Goal: Task Accomplishment & Management: Use online tool/utility

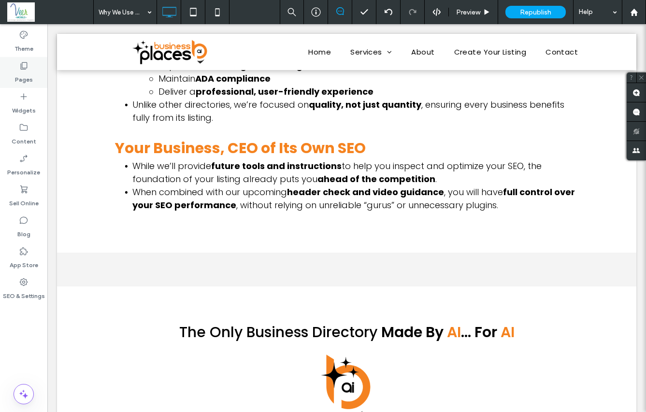
click at [27, 67] on use at bounding box center [24, 65] width 7 height 7
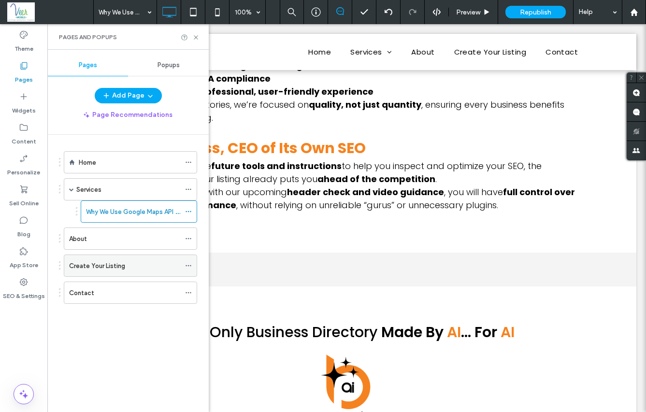
click at [114, 266] on label "Create Your Listing" at bounding box center [97, 265] width 56 height 17
click at [127, 217] on div "Why We Use Google Maps API as Our Map Platform" at bounding box center [133, 211] width 94 height 21
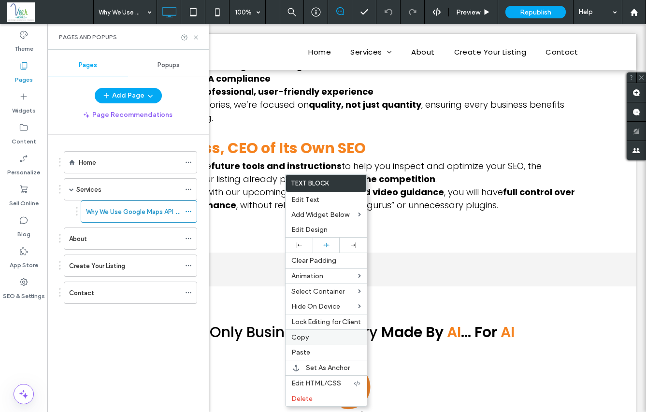
click at [308, 337] on label "Copy" at bounding box center [326, 337] width 70 height 8
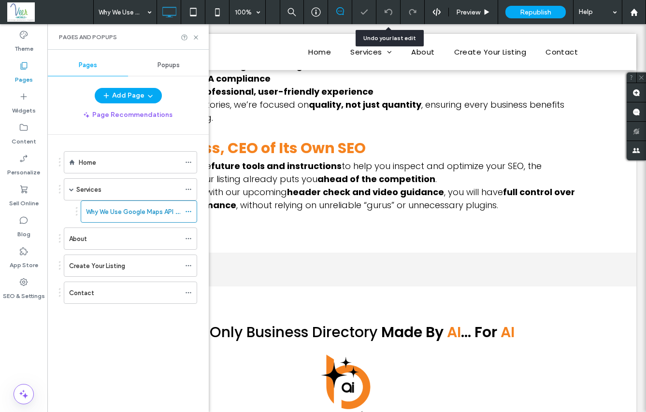
click at [388, 13] on icon at bounding box center [388, 12] width 8 height 8
click at [384, 9] on icon at bounding box center [388, 12] width 8 height 8
click at [187, 209] on icon at bounding box center [188, 211] width 7 height 7
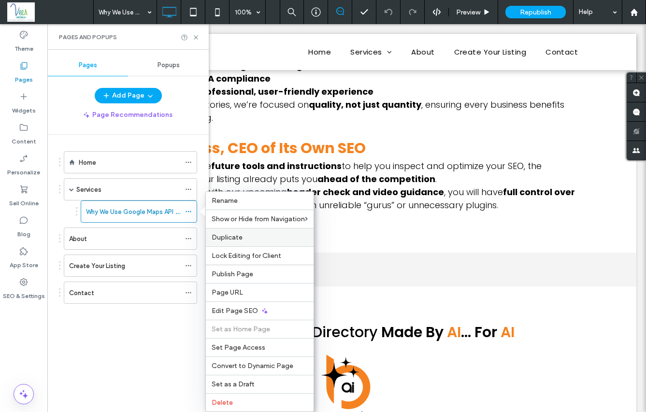
click at [226, 240] on span "Duplicate" at bounding box center [226, 237] width 31 height 8
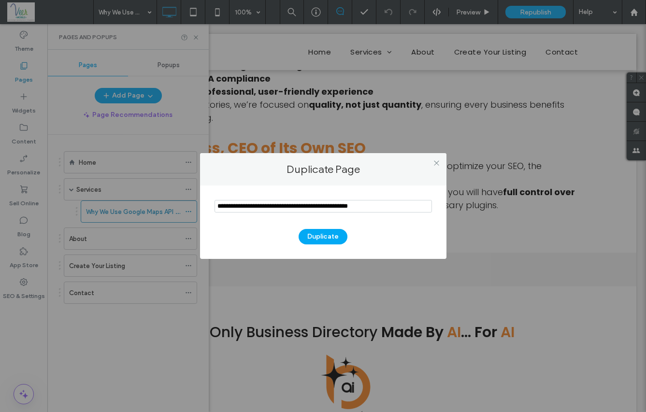
click at [282, 208] on input "notEmpty" at bounding box center [322, 206] width 217 height 13
click at [280, 206] on input "notEmpty" at bounding box center [322, 206] width 217 height 13
drag, startPoint x: 283, startPoint y: 206, endPoint x: 256, endPoint y: 204, distance: 27.1
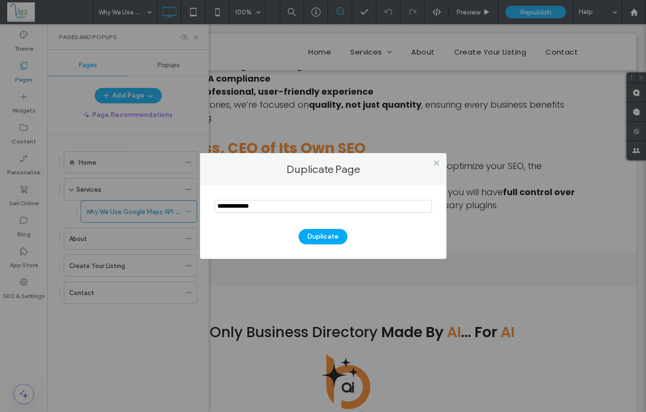
click at [256, 204] on input "notEmpty" at bounding box center [322, 206] width 217 height 13
type input "**********"
click at [437, 165] on icon at bounding box center [436, 162] width 7 height 7
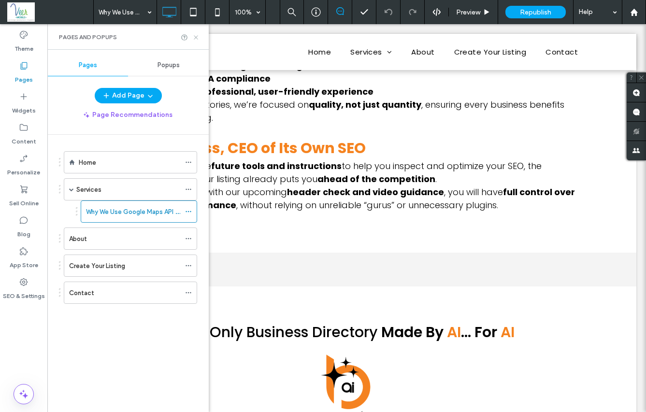
click at [198, 36] on icon at bounding box center [195, 37] width 7 height 7
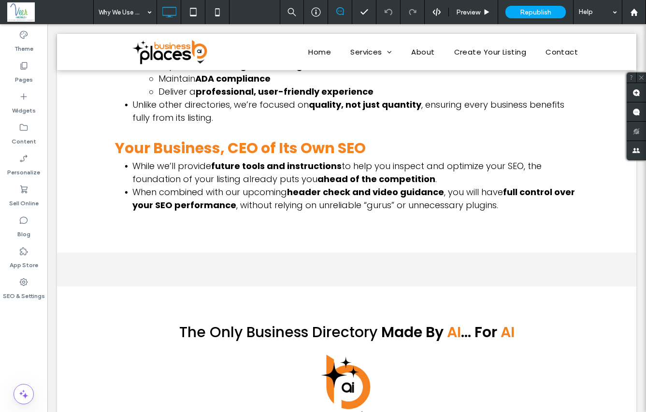
type input "*******"
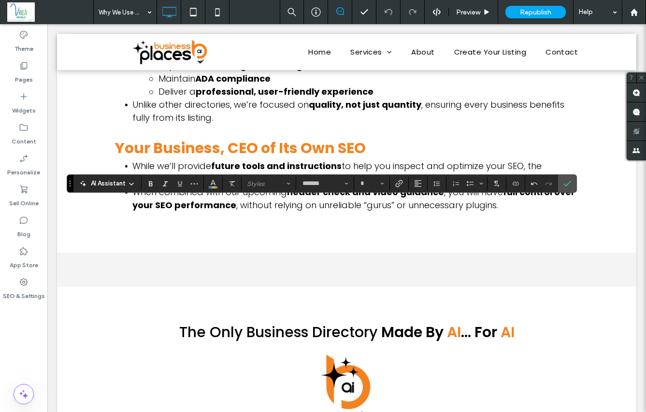
type input "**"
click at [32, 75] on div "Pages" at bounding box center [23, 72] width 47 height 31
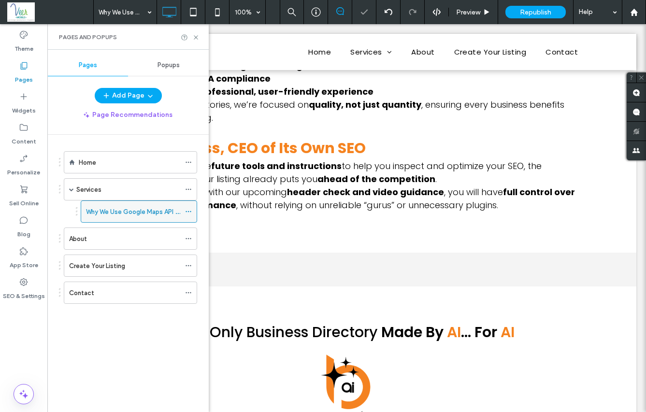
click at [186, 212] on icon at bounding box center [188, 211] width 7 height 7
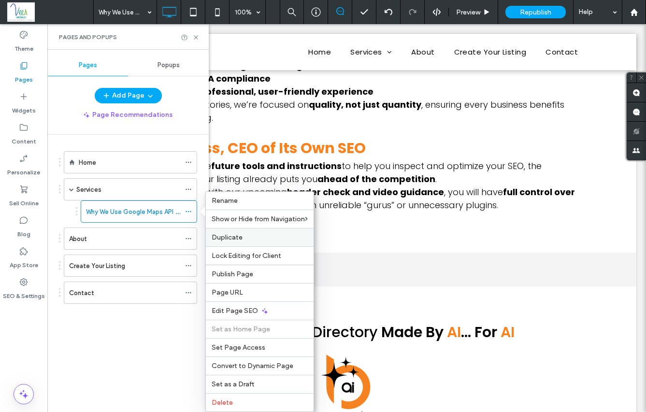
click at [236, 239] on span "Duplicate" at bounding box center [226, 237] width 31 height 8
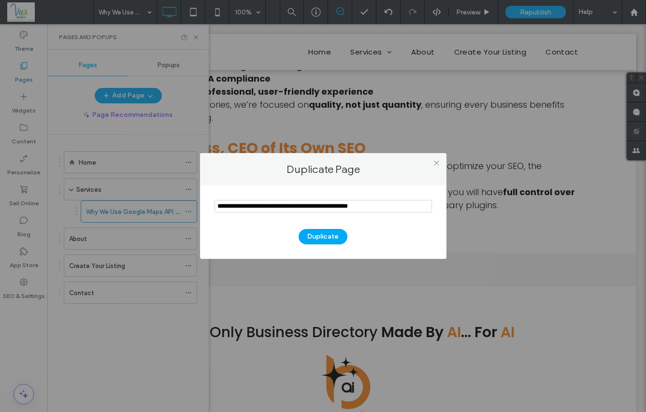
click at [242, 208] on input "notEmpty" at bounding box center [322, 206] width 217 height 13
type input "**********"
click at [318, 238] on button "Duplicate" at bounding box center [322, 236] width 49 height 15
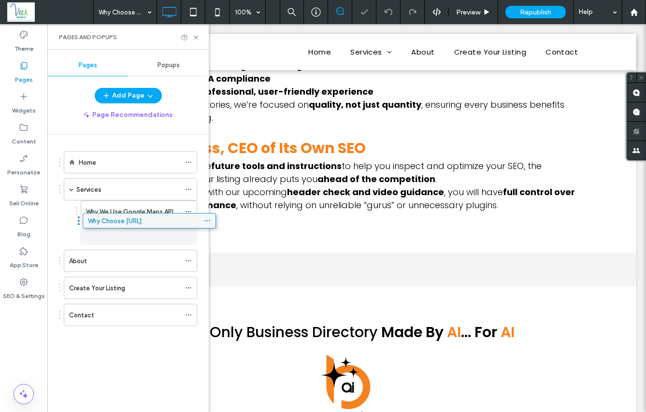
drag, startPoint x: 141, startPoint y: 319, endPoint x: 160, endPoint y: 223, distance: 97.4
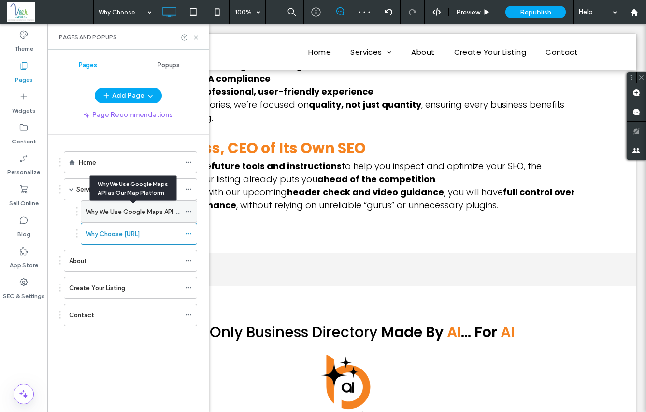
click at [146, 209] on label "Why We Use Google Maps API as Our Map Platform" at bounding box center [159, 211] width 147 height 17
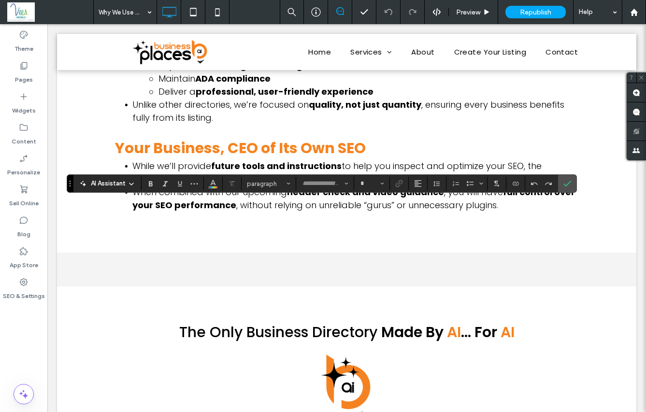
type input "*******"
type input "**"
click at [564, 178] on span "Confirm" at bounding box center [565, 183] width 4 height 17
click at [570, 186] on icon "Confirm" at bounding box center [567, 184] width 8 height 8
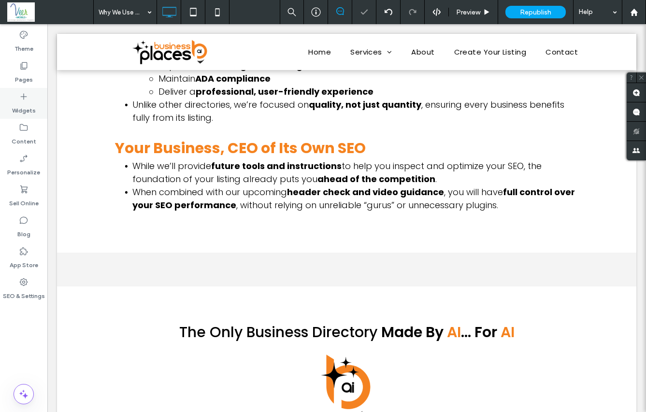
click at [27, 89] on div "Widgets" at bounding box center [23, 103] width 47 height 31
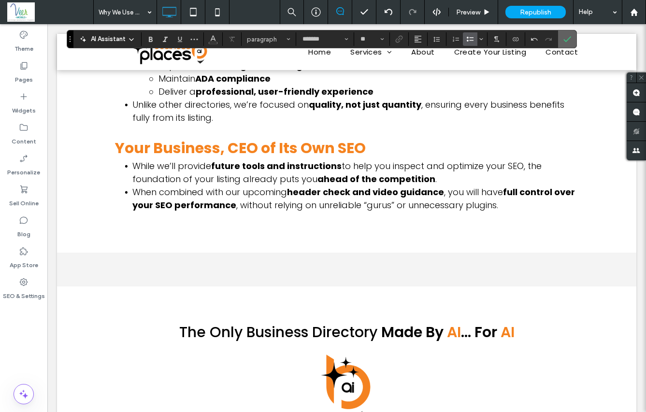
click at [569, 38] on icon "Confirm" at bounding box center [567, 39] width 8 height 8
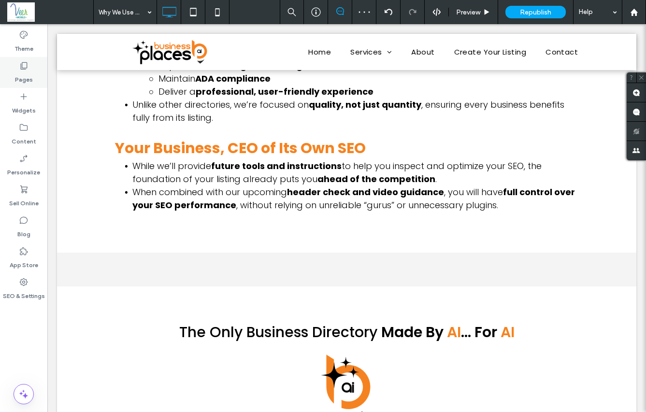
click at [19, 72] on label "Pages" at bounding box center [24, 77] width 18 height 14
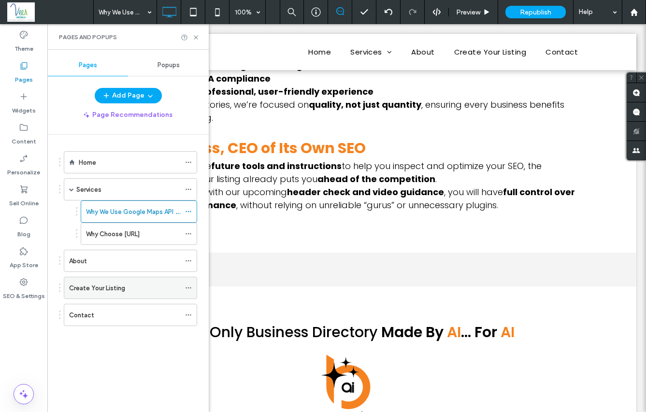
click at [142, 292] on div "Create Your Listing" at bounding box center [124, 288] width 111 height 10
click at [197, 39] on icon at bounding box center [195, 37] width 7 height 7
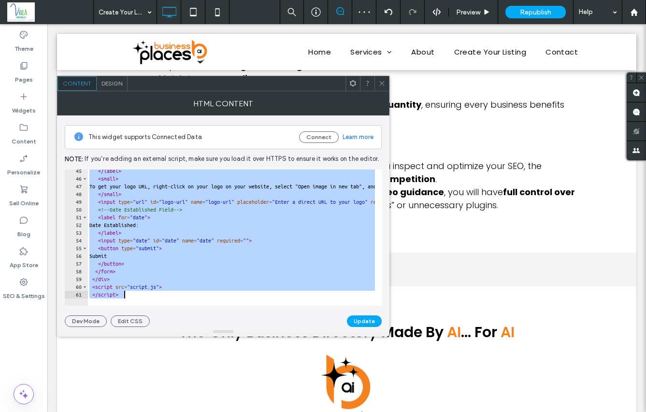
scroll to position [342, 0]
drag, startPoint x: 89, startPoint y: 172, endPoint x: 236, endPoint y: 436, distance: 302.2
click at [236, 411] on html ".wqwq-1{fill:#231f20;} .cls-1q, .cls-2q { fill-rule: evenodd; } .cls-2q { fill:…" at bounding box center [323, 206] width 646 height 412
type textarea "**********"
paste textarea "Cursor at row 61"
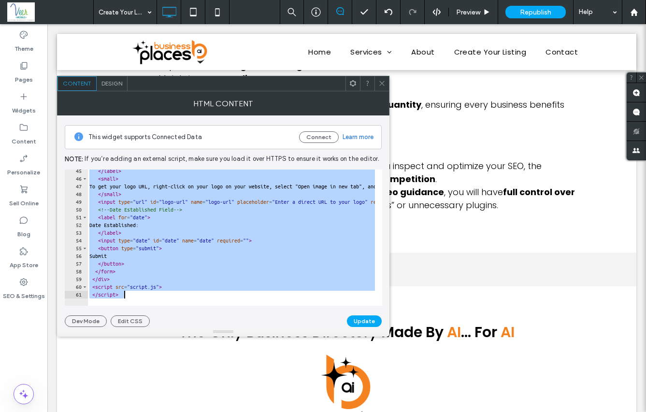
scroll to position [1262, 0]
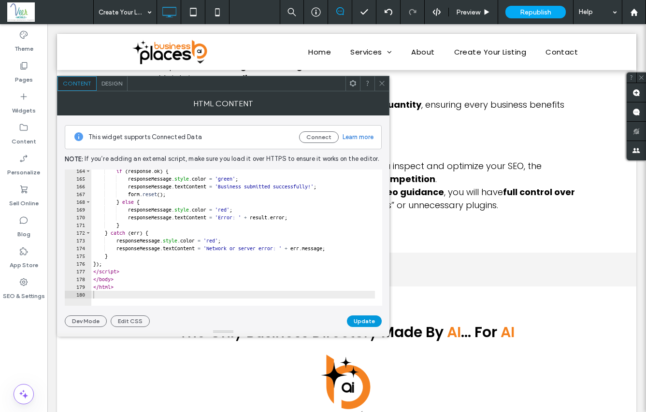
click at [359, 318] on button "Update" at bounding box center [364, 321] width 35 height 12
click at [379, 84] on icon at bounding box center [381, 83] width 7 height 7
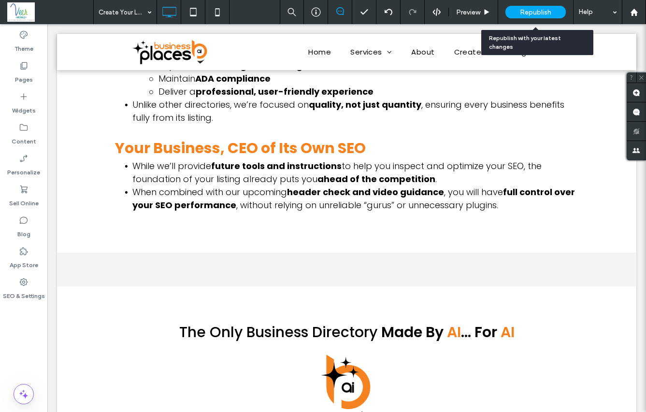
click at [535, 11] on span "Republish" at bounding box center [535, 12] width 31 height 8
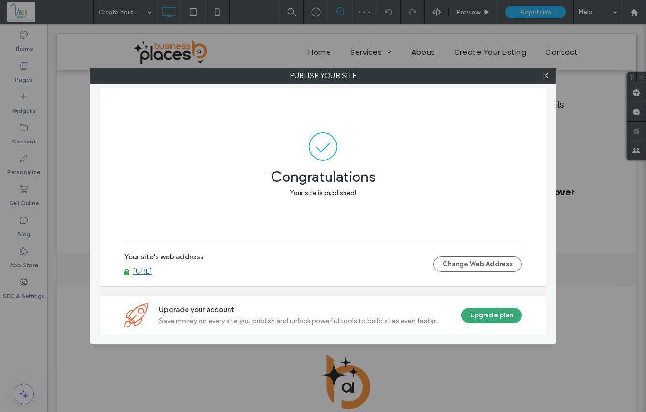
click at [152, 273] on link "[URL]" at bounding box center [142, 271] width 19 height 9
click at [545, 72] on icon at bounding box center [545, 75] width 7 height 7
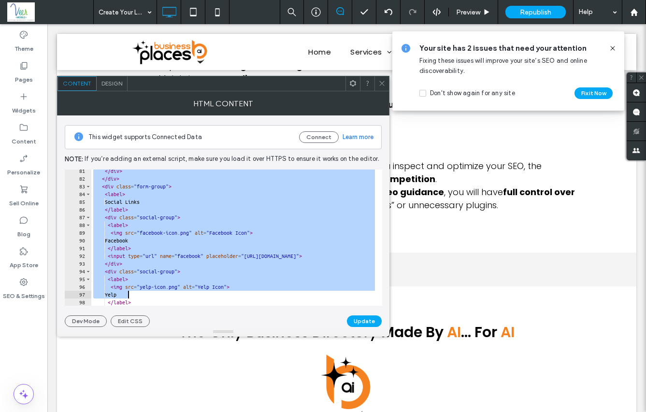
scroll to position [1501, 0]
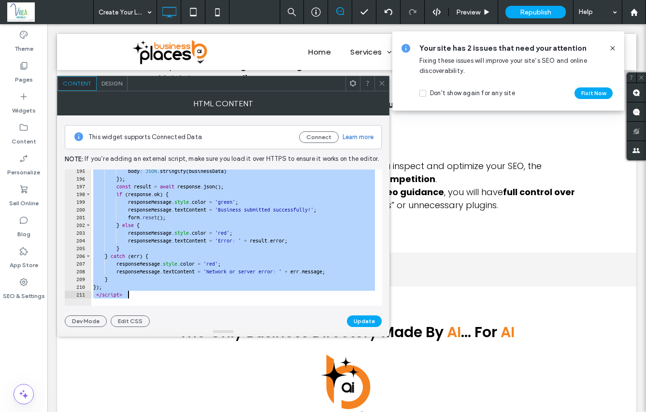
drag, startPoint x: 91, startPoint y: 174, endPoint x: 307, endPoint y: 451, distance: 351.2
click at [307, 411] on html ".wqwq-1{fill:#231f20;} .cls-1q, .cls-2q { fill-rule: evenodd; } .cls-2q { fill:…" at bounding box center [323, 206] width 646 height 412
type textarea "**********"
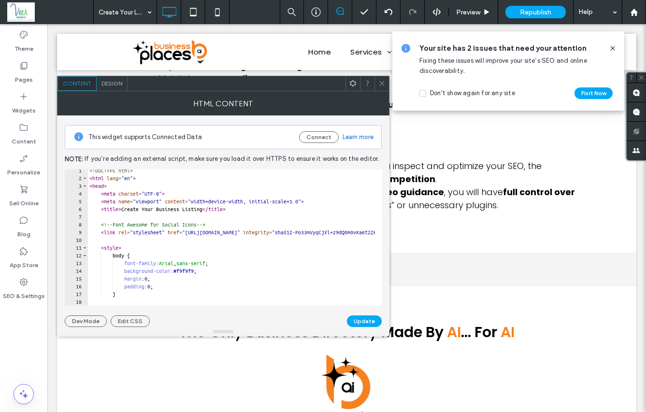
scroll to position [0, 0]
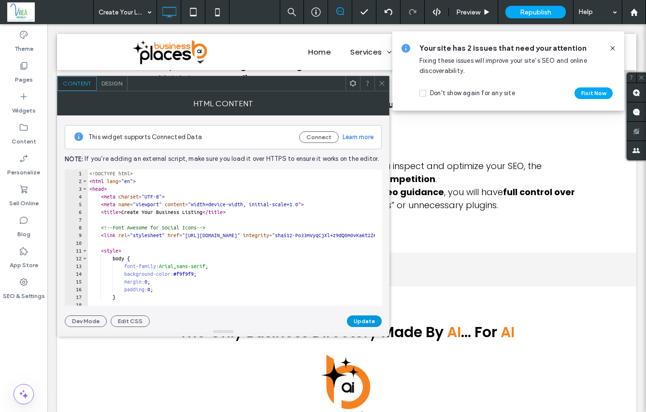
click at [374, 319] on button "Update" at bounding box center [364, 321] width 35 height 12
click at [384, 80] on icon at bounding box center [381, 83] width 7 height 7
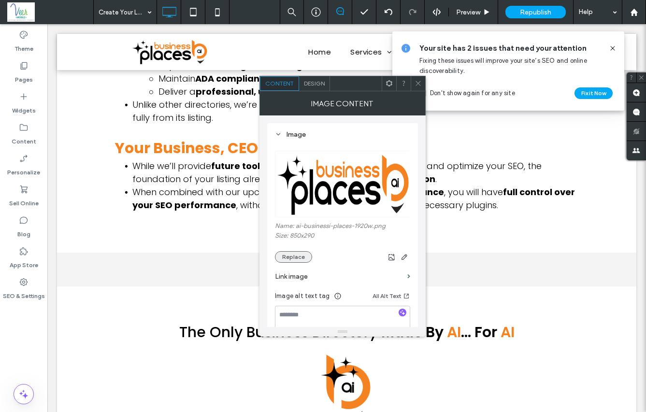
click at [289, 260] on button "Replace" at bounding box center [293, 257] width 37 height 12
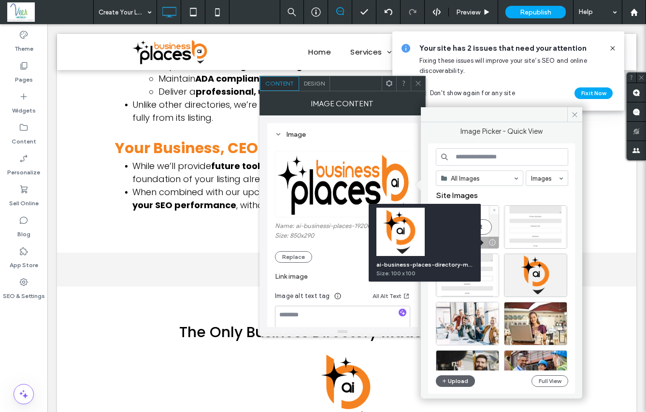
click at [490, 243] on div at bounding box center [492, 243] width 12 height 8
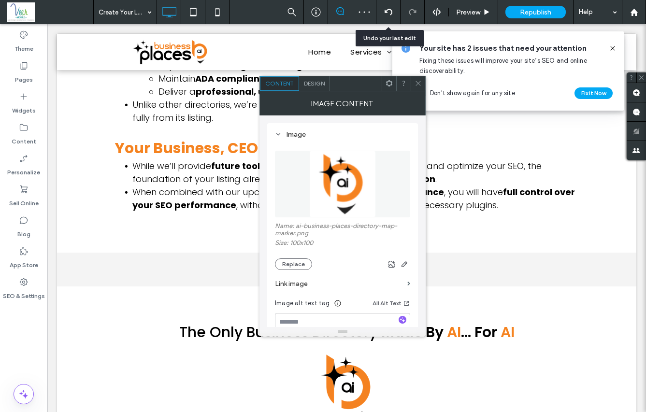
click at [390, 8] on icon at bounding box center [388, 12] width 8 height 8
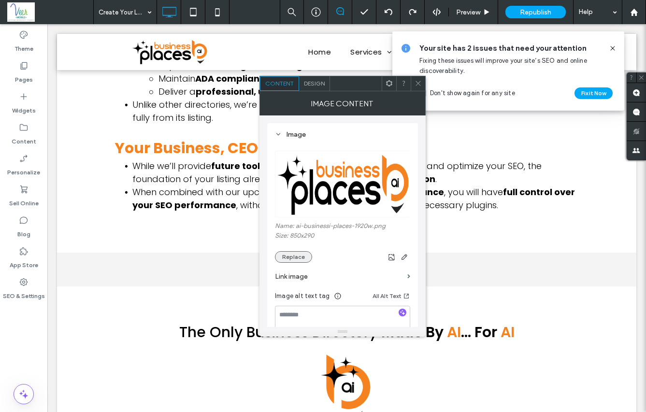
click at [300, 258] on button "Replace" at bounding box center [293, 257] width 37 height 12
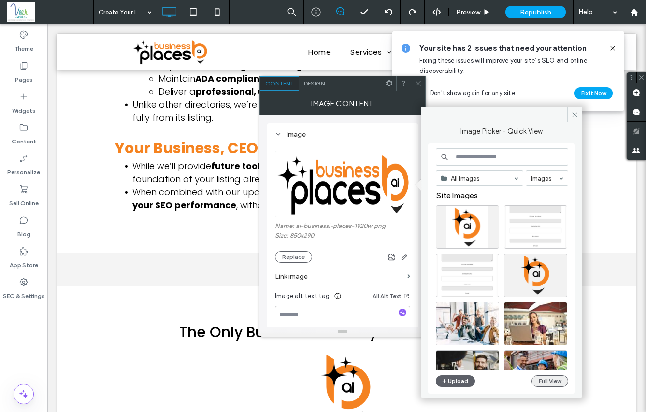
click at [547, 382] on button "Full View" at bounding box center [549, 381] width 37 height 12
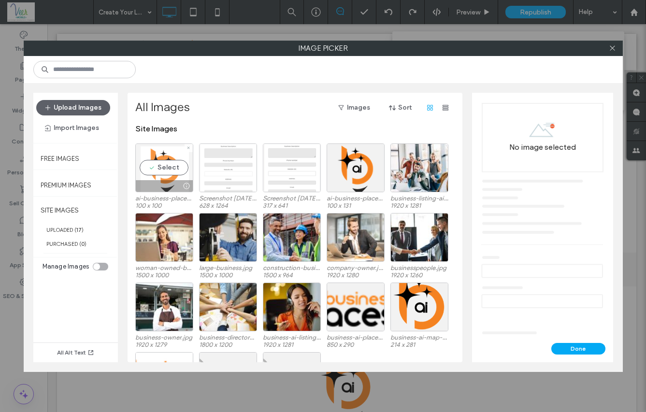
click at [173, 170] on div "Select" at bounding box center [164, 167] width 58 height 49
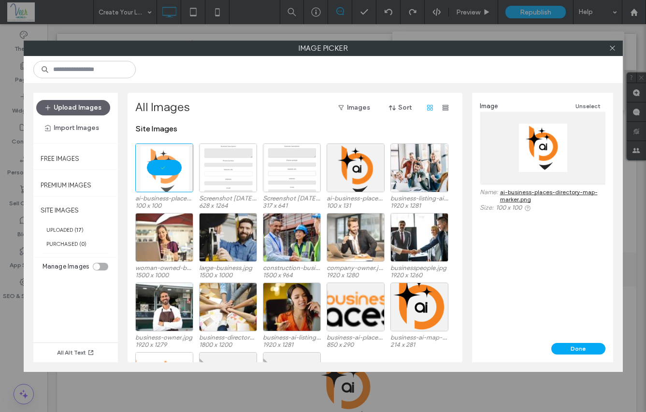
click at [522, 193] on link "ai-business-places-directory-map-marker.png" at bounding box center [552, 195] width 105 height 14
click at [180, 167] on div at bounding box center [164, 167] width 58 height 49
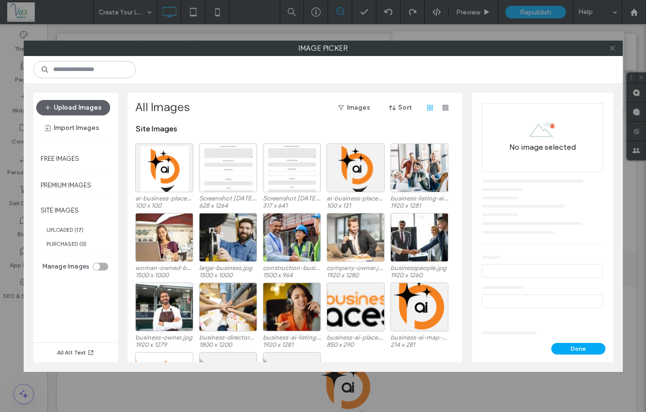
click at [614, 47] on icon at bounding box center [611, 47] width 7 height 7
